Goal: Information Seeking & Learning: Learn about a topic

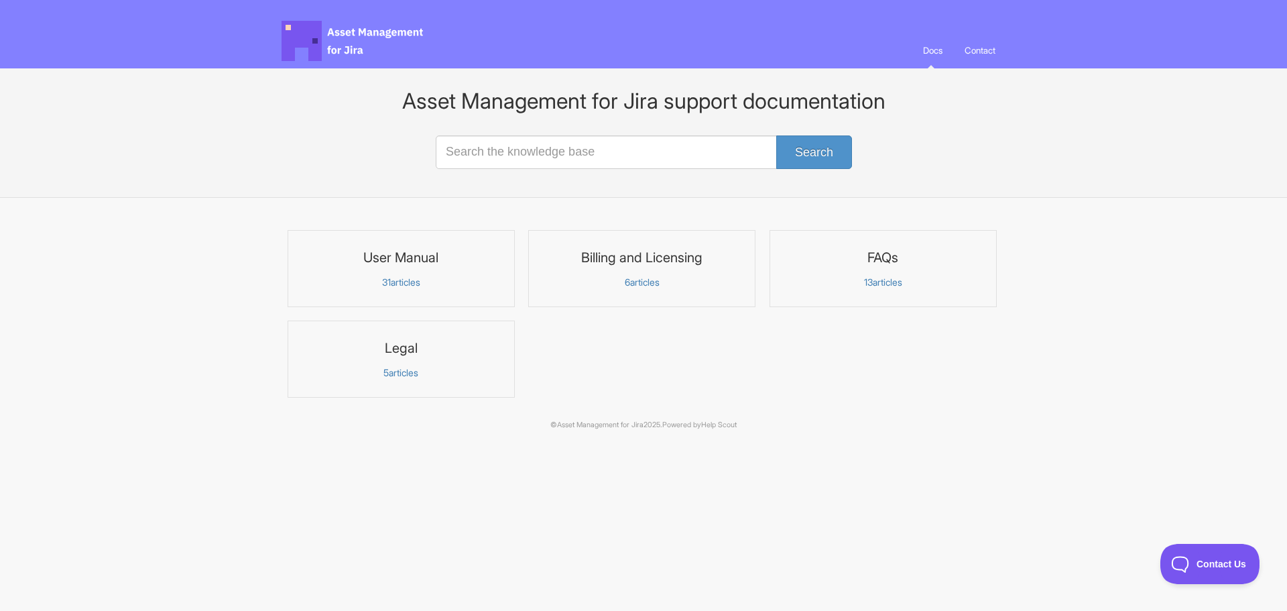
click at [395, 284] on p "31 articles" at bounding box center [401, 282] width 210 height 12
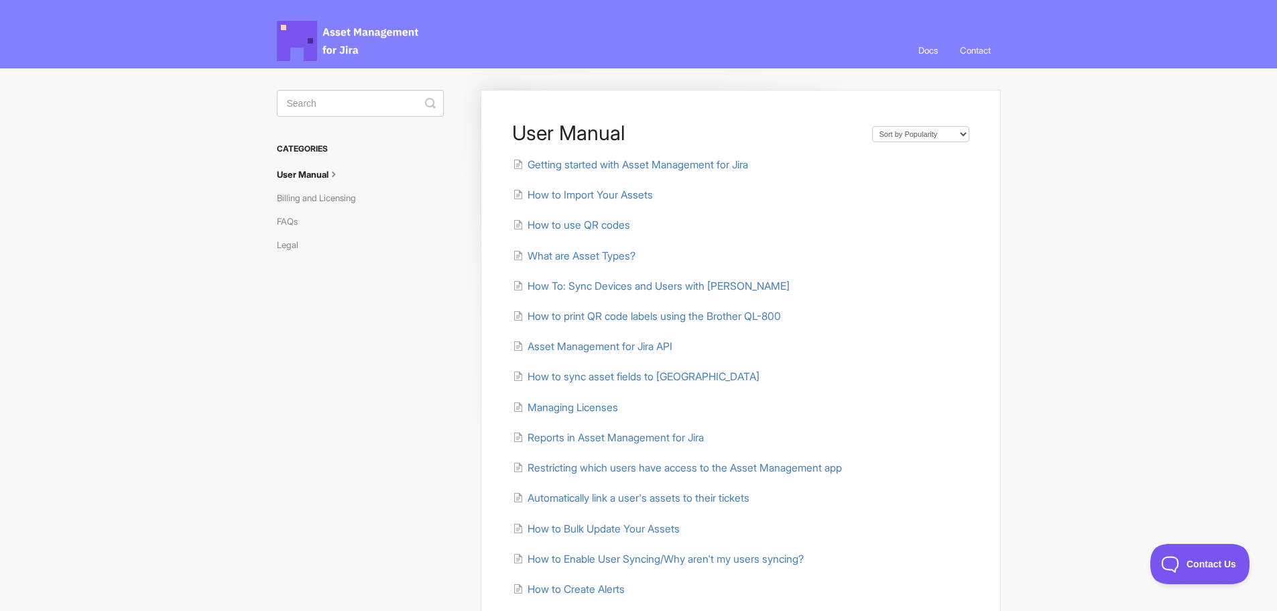
click at [572, 248] on li "What are Asset Types?" at bounding box center [740, 255] width 456 height 15
click at [574, 252] on span "What are Asset Types?" at bounding box center [581, 255] width 108 height 13
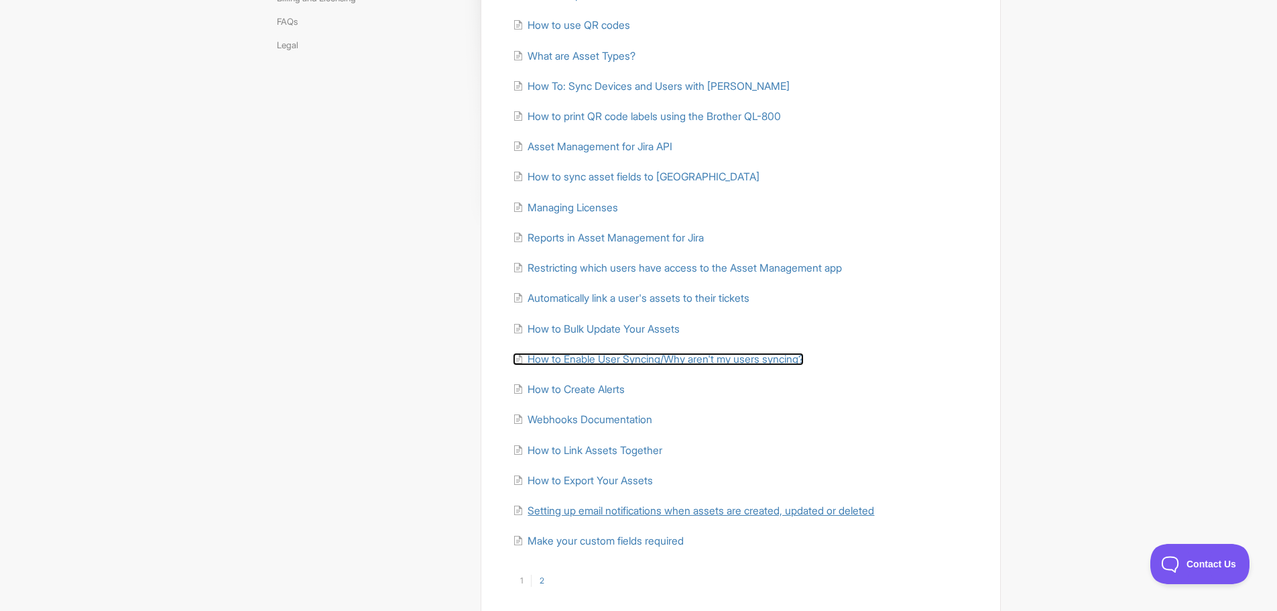
scroll to position [201, 0]
click at [543, 576] on link "2" at bounding box center [541, 579] width 21 height 12
